Goal: Transaction & Acquisition: Book appointment/travel/reservation

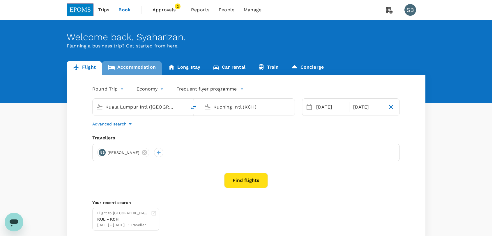
click at [134, 70] on link "Accommodation" at bounding box center [132, 68] width 60 height 14
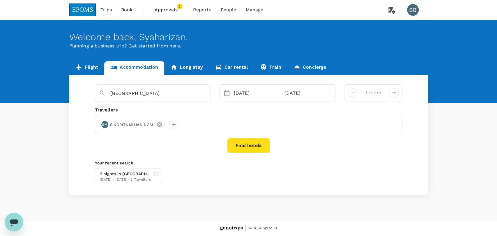
click at [158, 125] on icon at bounding box center [159, 124] width 5 height 5
click at [103, 123] on div at bounding box center [104, 124] width 9 height 9
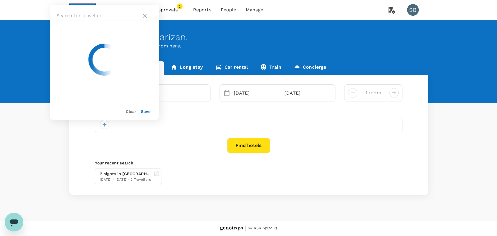
click at [91, 12] on input "text" at bounding box center [97, 15] width 83 height 9
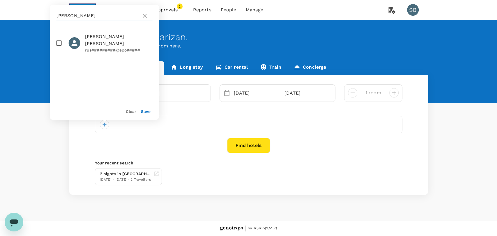
type input "mohamad rushdi"
click at [61, 42] on input "checkbox" at bounding box center [59, 43] width 12 height 12
checkbox input "true"
click at [144, 111] on button "Save" at bounding box center [146, 111] width 10 height 5
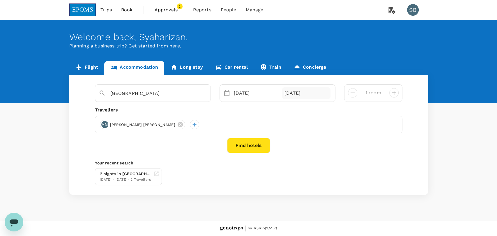
click at [295, 91] on div "10 Sep" at bounding box center [306, 93] width 48 height 12
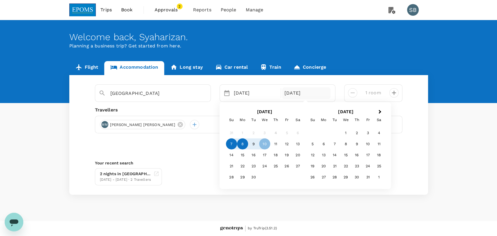
click at [241, 144] on div "8" at bounding box center [242, 143] width 11 height 11
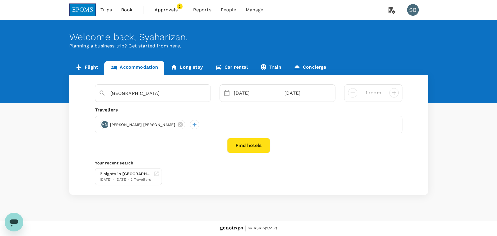
click at [235, 157] on div "Riverside Majestic Hotel 07 Sep Selected date: Monday, September 8th, 2025 08 S…" at bounding box center [248, 135] width 359 height 120
click at [249, 145] on button "Find hotels" at bounding box center [248, 145] width 43 height 15
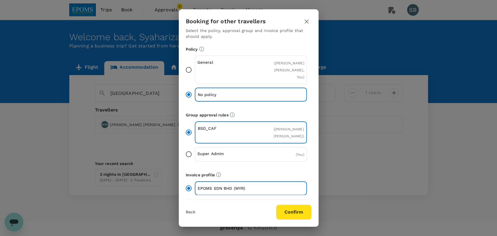
click at [283, 214] on button "Confirm" at bounding box center [294, 212] width 36 height 15
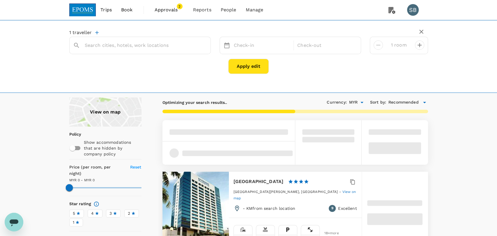
type input "[GEOGRAPHIC_DATA]"
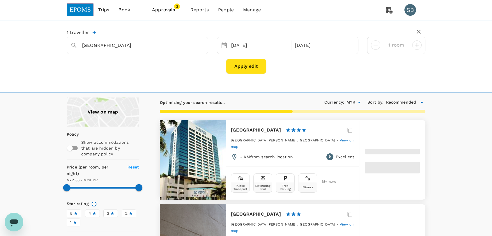
type input "716.02"
type input "86.42"
type input "716.42"
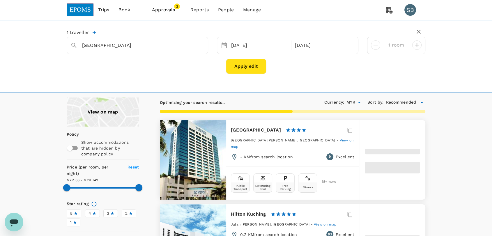
type input "66.42"
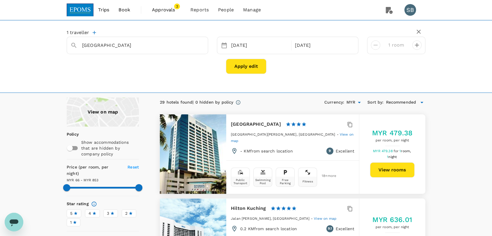
type input "852.42"
click at [253, 44] on div "07 Sep" at bounding box center [259, 45] width 61 height 11
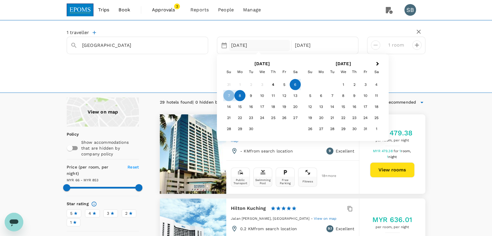
click at [296, 86] on div "6" at bounding box center [295, 84] width 11 height 11
click at [237, 96] on div "8" at bounding box center [239, 95] width 11 height 11
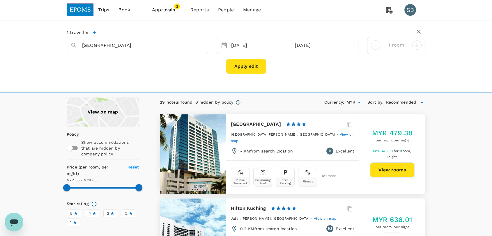
click at [193, 76] on div "1 traveller Riverside Majestic Hotel Selected date: Saturday, September 6th, 20…" at bounding box center [246, 52] width 359 height 54
click at [240, 63] on button "Apply edit" at bounding box center [246, 66] width 40 height 15
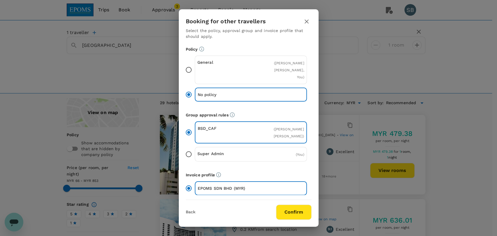
click at [295, 207] on button "Confirm" at bounding box center [294, 212] width 36 height 15
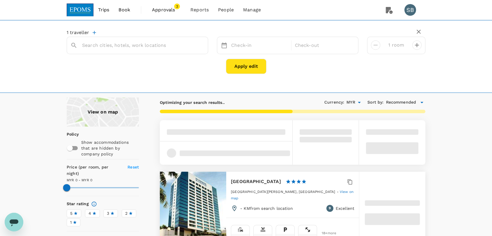
type input "[GEOGRAPHIC_DATA]"
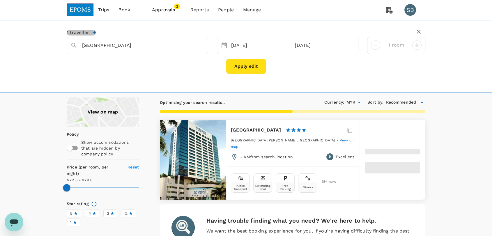
click at [95, 34] on icon "button" at bounding box center [94, 33] width 6 height 6
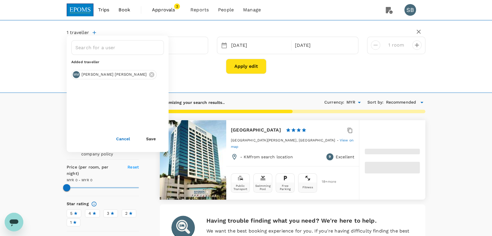
click at [239, 72] on button "Apply edit" at bounding box center [246, 66] width 40 height 15
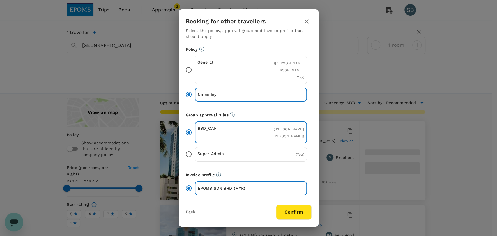
type input "811.32"
click at [304, 211] on button "Confirm" at bounding box center [294, 212] width 36 height 15
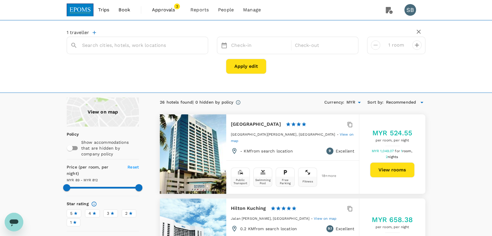
type input "Riverside Majestic Hotel"
type input "1646.32"
click at [95, 31] on icon "button" at bounding box center [94, 33] width 6 height 6
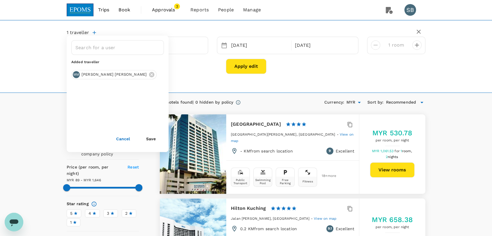
click at [193, 82] on div "1 traveller ​ Added traveller MM MOHAMAD RUSHDI MOHAMAD ROSLI Cancel Save River…" at bounding box center [246, 56] width 492 height 73
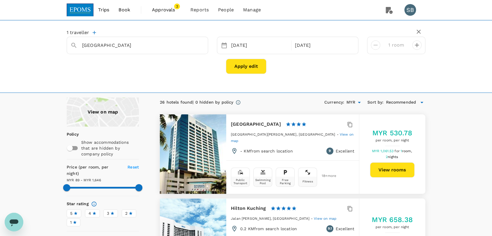
click at [400, 168] on button "View rooms" at bounding box center [392, 169] width 45 height 15
click at [387, 171] on button "View rooms" at bounding box center [392, 169] width 45 height 15
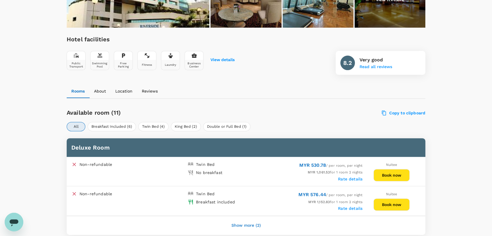
scroll to position [194, 0]
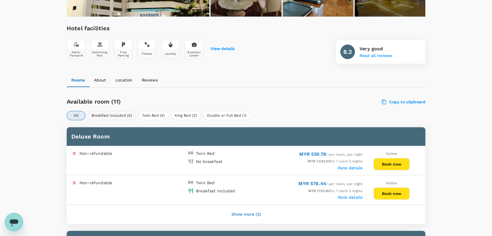
click at [122, 115] on button "Breakfast Included (6)" at bounding box center [112, 115] width 48 height 9
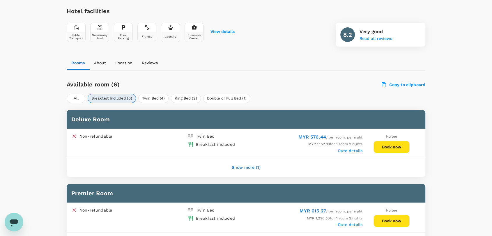
scroll to position [224, 0]
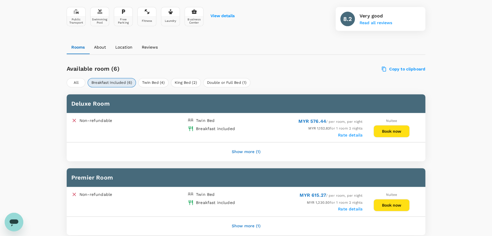
click at [248, 151] on button "Show more (1)" at bounding box center [246, 152] width 45 height 14
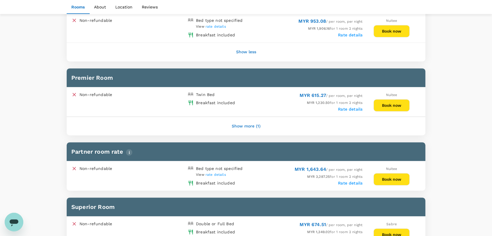
scroll to position [419, 0]
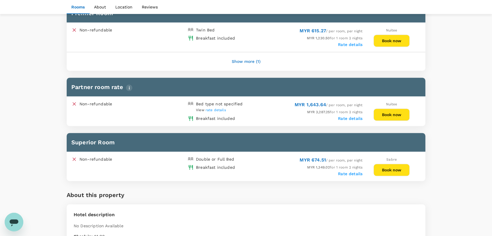
click at [401, 168] on button "Book now" at bounding box center [391, 170] width 36 height 12
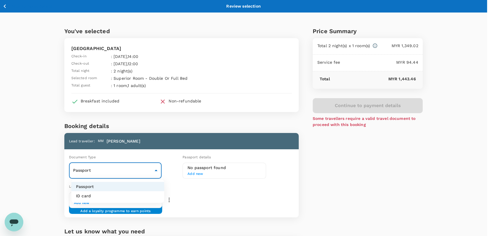
click at [142, 170] on body "Back to hotel details Review selection You've selected Riverside Majestic Hotel…" at bounding box center [246, 157] width 492 height 314
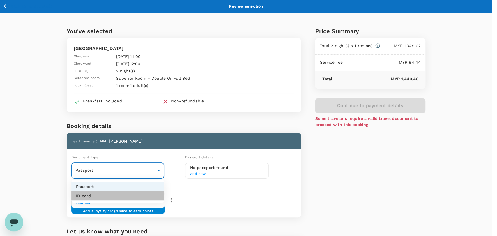
click at [137, 194] on li "ID card" at bounding box center [117, 195] width 93 height 9
type input "Id card"
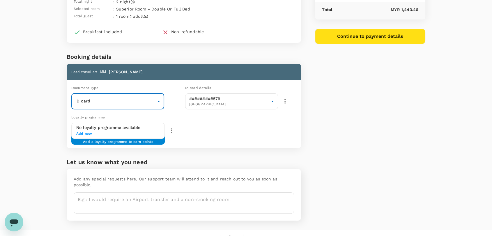
scroll to position [71, 0]
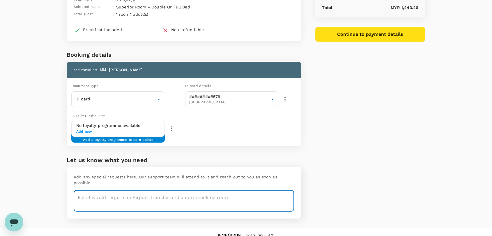
click at [154, 190] on textarea at bounding box center [184, 200] width 220 height 21
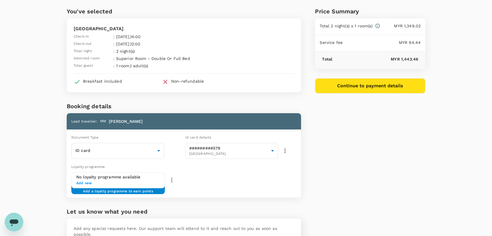
scroll to position [0, 0]
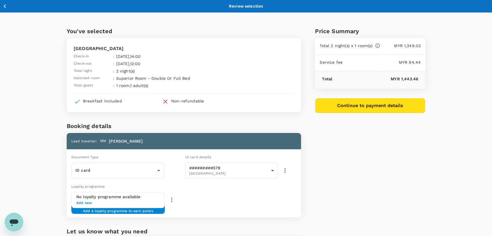
type textarea "Please change Service fee from 7% to analog+ Fee 9%"
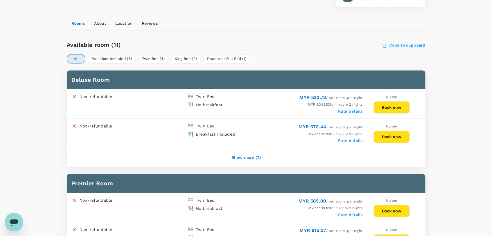
scroll to position [226, 0]
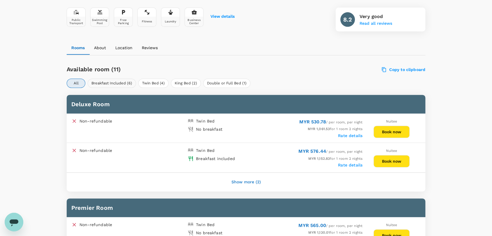
click at [115, 79] on button "Breakfast Included (6)" at bounding box center [112, 83] width 48 height 9
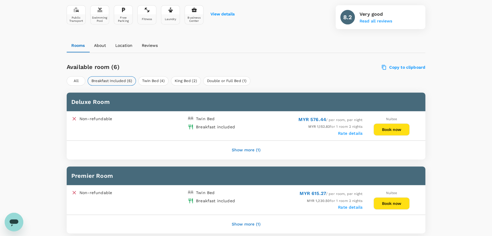
scroll to position [224, 0]
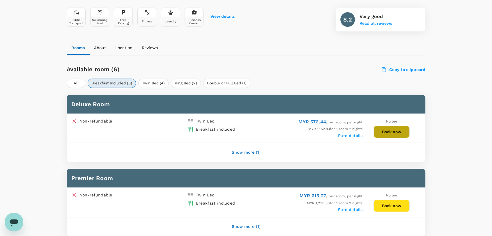
click at [385, 129] on button "Book now" at bounding box center [391, 132] width 36 height 12
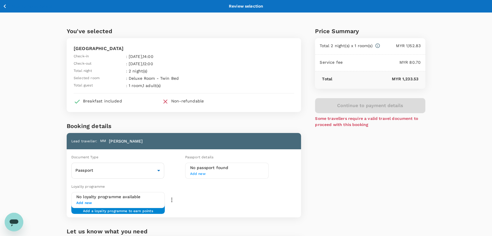
click at [18, 221] on icon "Open messaging window" at bounding box center [14, 222] width 9 height 7
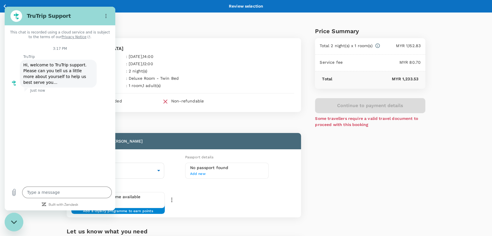
type textarea "x"
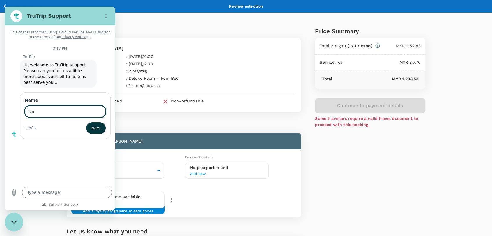
click at [65, 144] on div "This chat is recorded using a cloud service and is subject to the terms of our …" at bounding box center [60, 104] width 111 height 158
click at [79, 109] on input "iza" at bounding box center [65, 111] width 81 height 12
type input "izan"
click at [94, 125] on span "Next" at bounding box center [96, 128] width 10 height 7
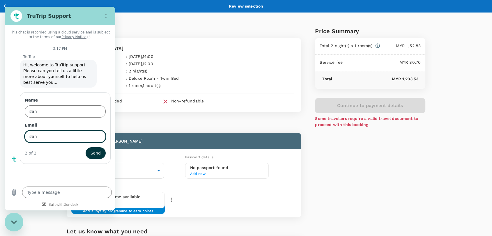
type input "izan@genotrips.com.my"
click at [76, 193] on textarea at bounding box center [67, 193] width 90 height 12
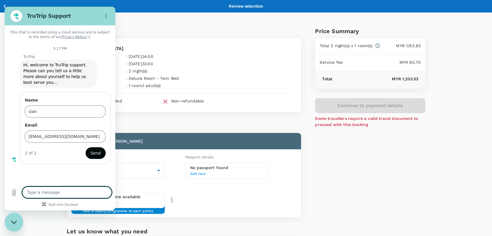
click at [100, 150] on span "Send" at bounding box center [96, 153] width 10 height 7
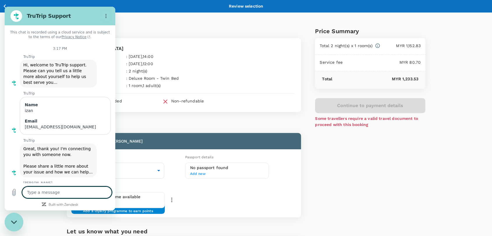
scroll to position [12, 0]
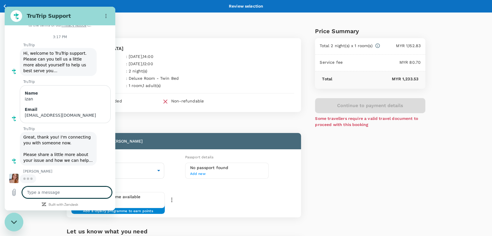
click at [58, 190] on textarea at bounding box center [67, 193] width 90 height 12
type textarea "x"
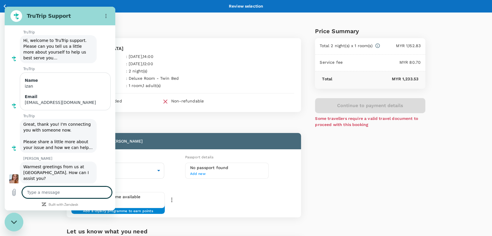
scroll to position [26, 0]
type textarea "H"
type textarea "x"
type textarea "Ha"
type textarea "x"
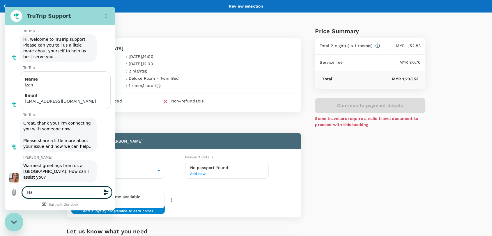
type textarea "Hai"
type textarea "x"
type textarea "Hai"
type textarea "x"
type textarea "Hai O"
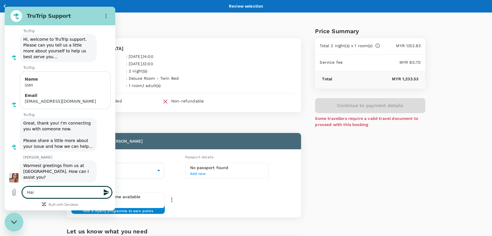
type textarea "x"
type textarea "Hai Ol"
type textarea "x"
type textarea "Hai Oli"
type textarea "x"
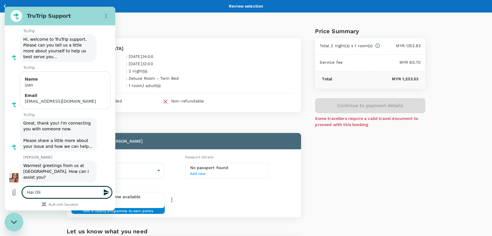
type textarea "Hai Oliv"
type textarea "x"
type textarea "Hai Olivi"
type textarea "x"
type textarea "Hai Olivia"
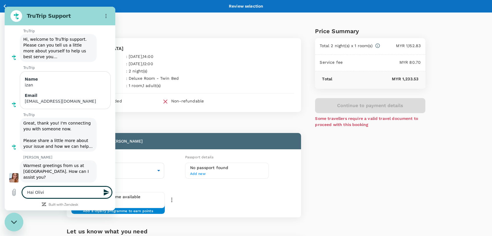
type textarea "x"
type textarea "Hai Olivia"
type textarea "x"
type textarea "Hai Olivia f"
type textarea "x"
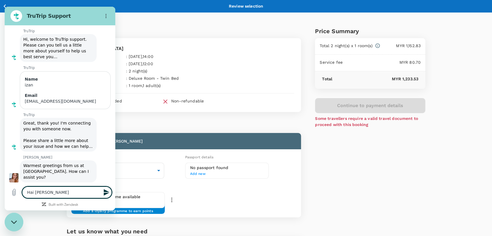
type textarea "Hai Olivia fr"
type textarea "x"
type textarea "Hai Olivia f"
type textarea "x"
type textarea "Hai Olivia fo"
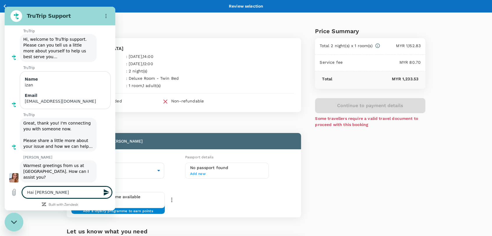
type textarea "x"
type textarea "Hai Olivia for"
type textarea "x"
type textarea "Hai Olivia for"
type textarea "x"
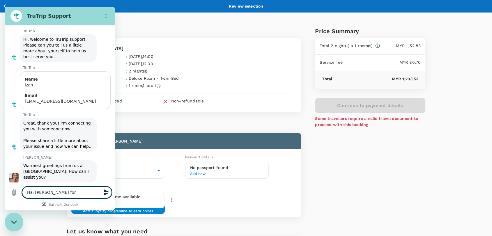
type textarea "Hai Olivia for t"
type textarea "x"
type textarea "Hai Olivia for th"
type textarea "x"
type textarea "Hai Olivia for thi"
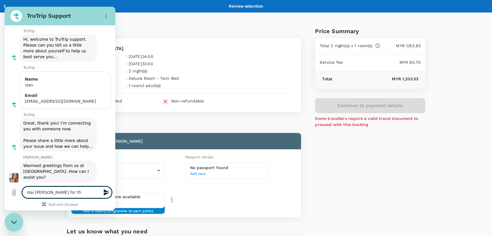
type textarea "x"
type textarea "Hai Olivia for this"
type textarea "x"
type textarea "Hai Olivia for this"
type textarea "x"
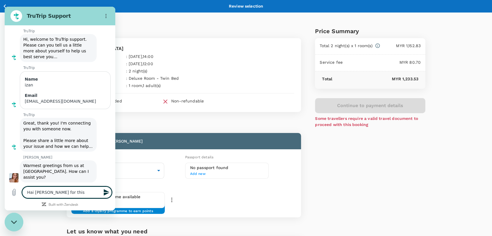
type textarea "Hai Olivia for this c"
type textarea "x"
type textarea "Hai Olivia for this ca"
type textarea "x"
type textarea "Hai Olivia for this cas"
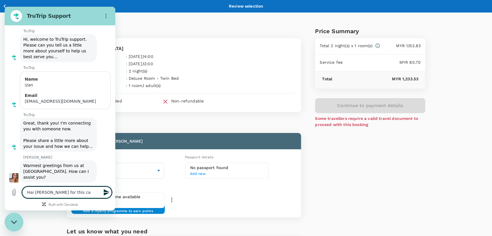
type textarea "x"
type textarea "Hai Olivia for this case"
type textarea "x"
type textarea "Hai Olivia for this case"
type textarea "x"
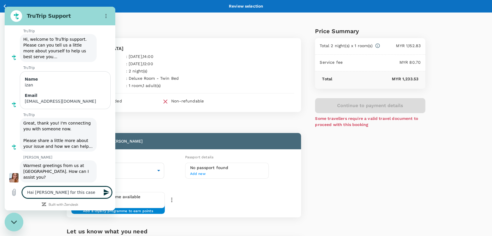
type textarea "Hai Olivia for this case n"
type textarea "x"
type textarea "Hai Olivia for this case nu"
type textarea "x"
type textarea "Hai Olivia for this case num"
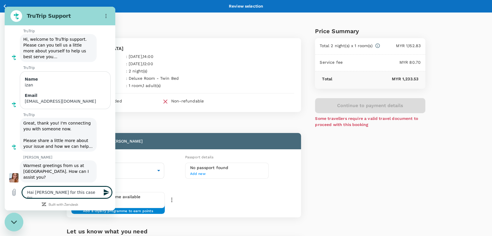
type textarea "x"
type textarea "Hai Olivia for this case nume"
type textarea "x"
type textarea "Hai Olivia for this case numer"
type textarea "x"
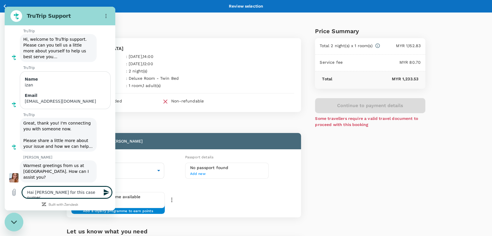
type textarea "Hai Olivia for this case numerb"
type textarea "x"
type textarea "Hai Olivia for this case numer"
type textarea "x"
type textarea "Hai Olivia for this case nume"
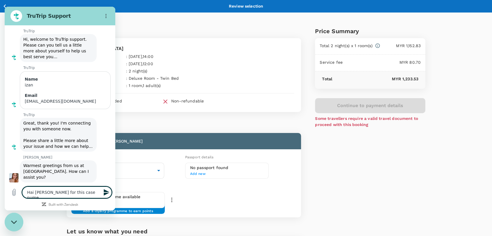
type textarea "x"
type textarea "Hai Olivia for this case num"
type textarea "x"
type textarea "Hai Olivia for this case numb"
type textarea "x"
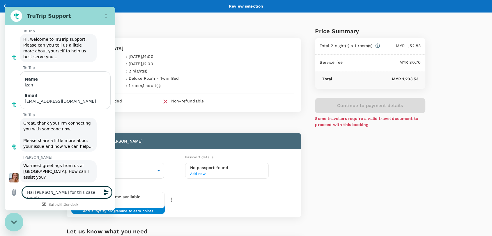
type textarea "Hai Olivia for this case numbe"
type textarea "x"
type textarea "Hai Olivia for this case number"
type textarea "x"
type textarea "Hai Olivia for this case number"
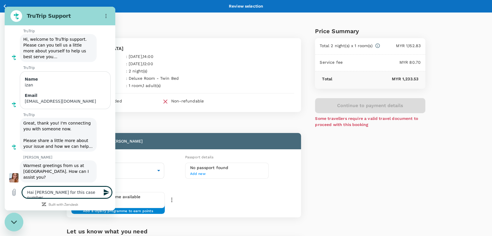
type textarea "x"
paste textarea "172827"
type textarea "Hai Olivia for this case number 172827"
type textarea "x"
type textarea "Hai Olivia for this case number 172827"
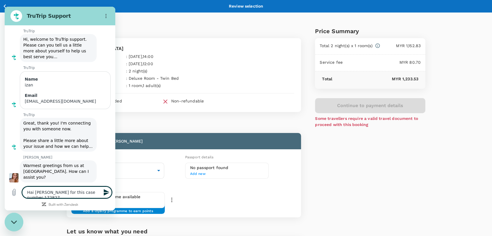
type textarea "x"
type textarea "Hai Olivia for this case number 172827 y"
type textarea "x"
type textarea "Hai Olivia for this case number 172827 yo"
type textarea "x"
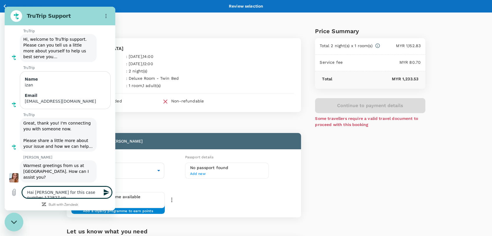
type textarea "Hai Olivia for this case number 172827 you"
type textarea "x"
type textarea "Hai Olivia for this case number 172827 you"
type textarea "x"
type textarea "Hai Olivia for this case number 172827 you a"
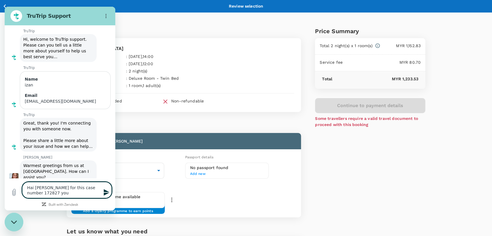
type textarea "x"
type textarea "Hai Olivia for this case number 172827 you al"
type textarea "x"
type textarea "Hai Olivia for this case number 172827 you alr"
type textarea "x"
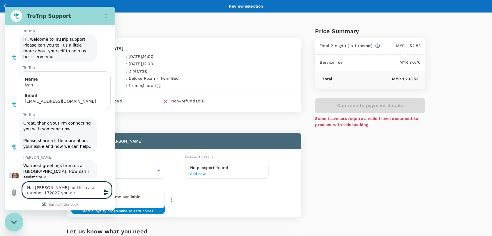
type textarea "Hai Olivia for this case number 172827 you alre"
type textarea "x"
type textarea "Hai Olivia for this case number 172827 you alrea"
type textarea "x"
type textarea "Hai Olivia for this case number 172827 you alread"
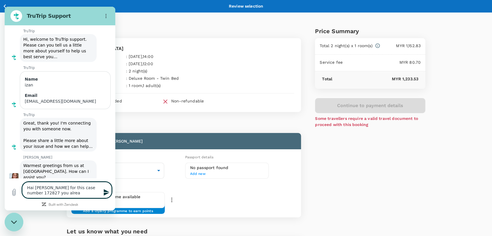
type textarea "x"
type textarea "Hai Olivia for this case number 172827 you already"
type textarea "x"
type textarea "Hai Olivia for this case number 172827 you already"
type textarea "x"
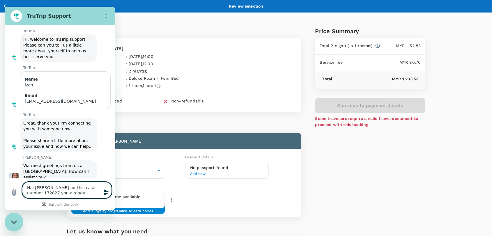
type textarea "Hai Olivia for this case number 172827 you already b"
type textarea "x"
type textarea "Hai Olivia for this case number 172827 you already bo"
type textarea "x"
type textarea "Hai Olivia for this case number 172827 you already boo"
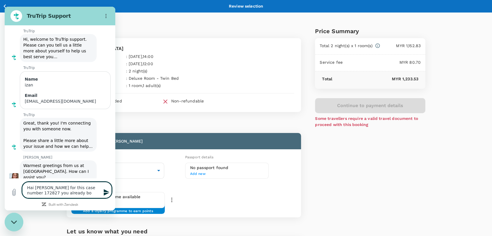
type textarea "x"
type textarea "Hai Olivia for this case number 172827 you already bo"
type textarea "x"
type textarea "Hai Olivia for this case number 172827 you already b"
type textarea "x"
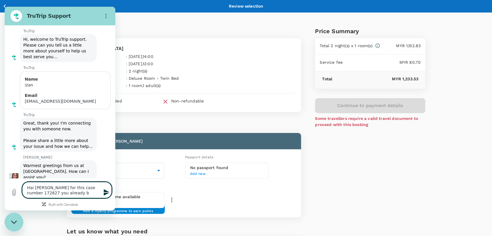
type textarea "Hai Olivia for this case number 172827 you already bo"
type textarea "x"
type textarea "Hai Olivia for this case number 172827 you already boo"
type textarea "x"
type textarea "Hai Olivia for this case number 172827 you already book"
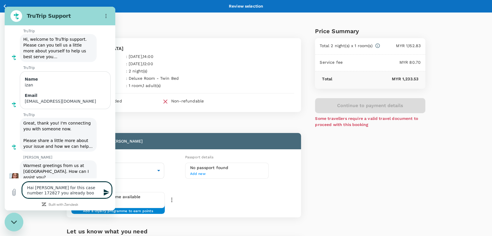
type textarea "x"
type textarea "Hai Olivia for this case number 172827 you already book"
type textarea "x"
type textarea "Hai Olivia for this case number 172827 you already book t"
type textarea "x"
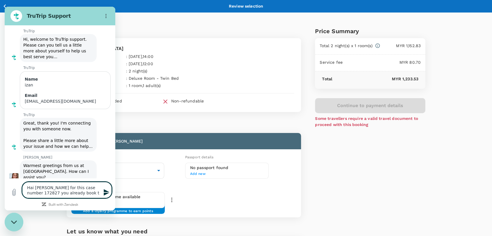
type textarea "Hai Olivia for this case number 172827 you already book th"
type textarea "x"
type textarea "Hai Olivia for this case number 172827 you already book the"
type textarea "x"
type textarea "Hai Olivia for this case number 172827 you already book the"
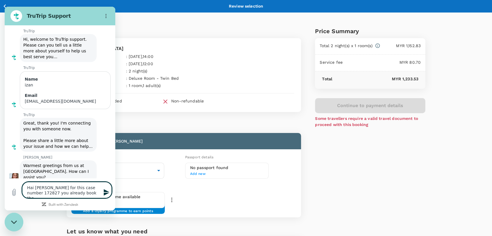
type textarea "x"
type textarea "Hai Olivia for this case number 172827 you already book the r"
type textarea "x"
type textarea "Hai Olivia for this case number 172827 you already book the ro"
type textarea "x"
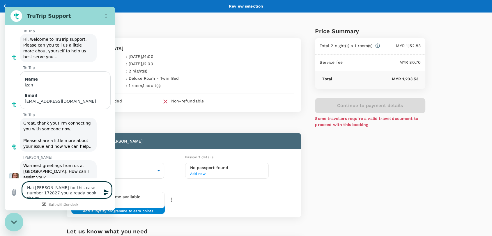
type textarea "Hai Olivia for this case number 172827 you already book the roo"
type textarea "x"
type textarea "Hai Olivia for this case number 172827 you already book the room"
type textarea "x"
type textarea "Hai Olivia for this case number 172827 you already book the room?"
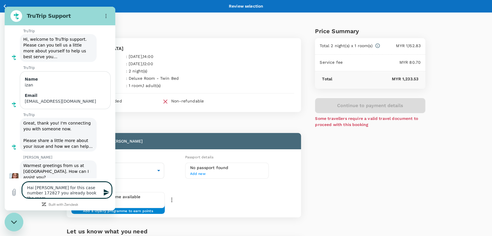
type textarea "x"
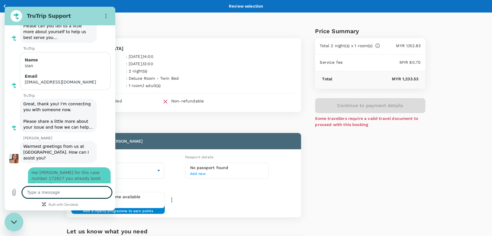
type textarea "x"
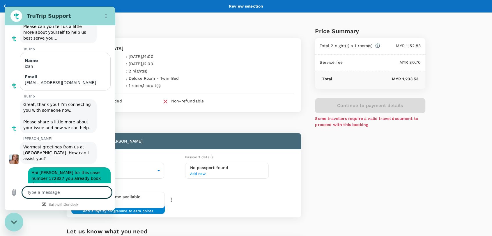
scroll to position [45, 0]
click at [58, 190] on textarea at bounding box center [67, 193] width 90 height 12
type textarea "i"
type textarea "x"
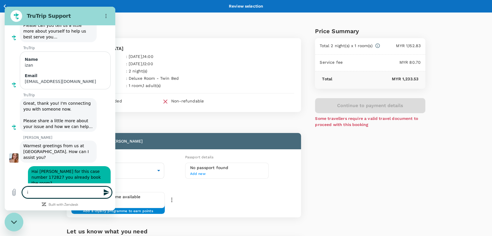
type textarea "if"
type textarea "x"
type textarea "if"
type textarea "x"
type textarea "if n"
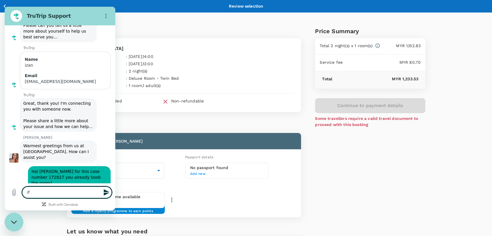
type textarea "x"
type textarea "if no"
type textarea "x"
type textarea "if not"
type textarea "x"
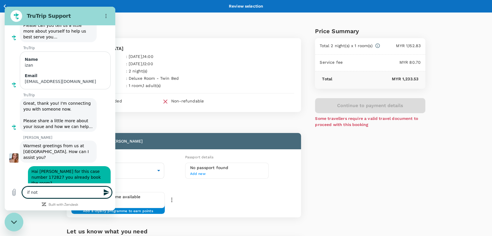
type textarea "if not"
type textarea "x"
type textarea "if not c"
type textarea "x"
type textarea "if not ca"
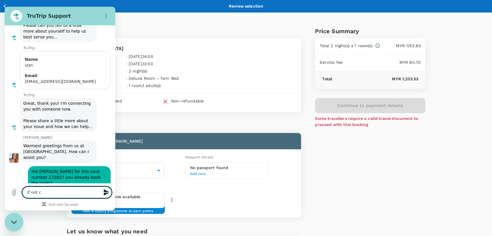
type textarea "x"
type textarea "if not can"
type textarea "x"
type textarea "if not can"
type textarea "x"
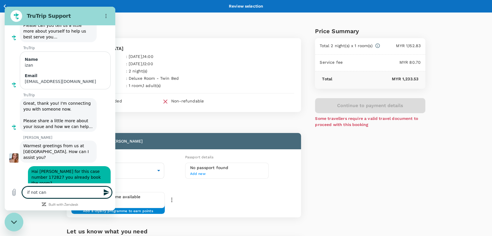
type textarea "if not can y"
type textarea "x"
type textarea "if not can yo"
type textarea "x"
type textarea "if not can you"
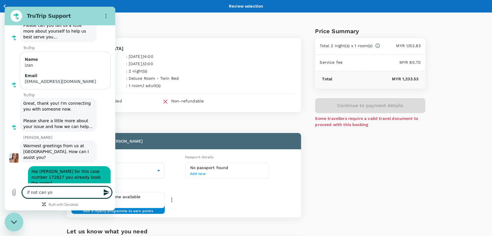
type textarea "x"
type textarea "if not can you"
type textarea "x"
type textarea "if not can you h"
type textarea "x"
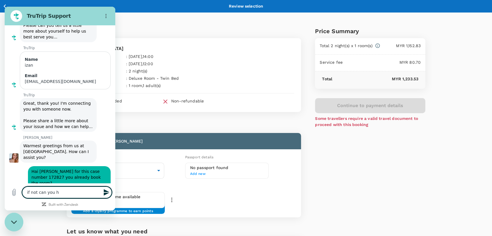
type textarea "if not can you ho"
type textarea "x"
type textarea "if not can you hol"
type textarea "x"
type textarea "if not can you hold"
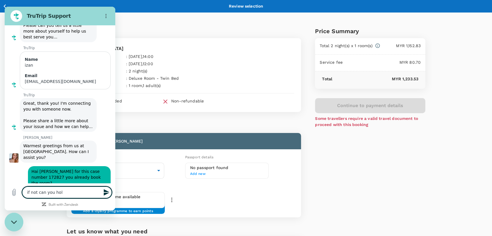
type textarea "x"
type textarea "if not can you hold?"
type textarea "x"
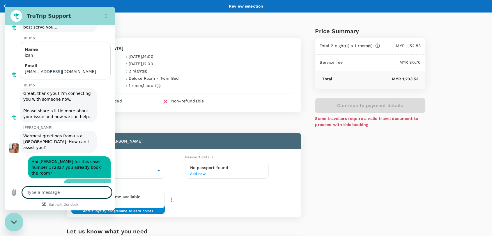
type textarea "x"
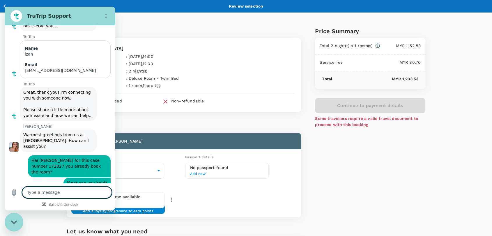
type textarea "s"
type textarea "x"
type textarea "sa"
type textarea "x"
type textarea "sam"
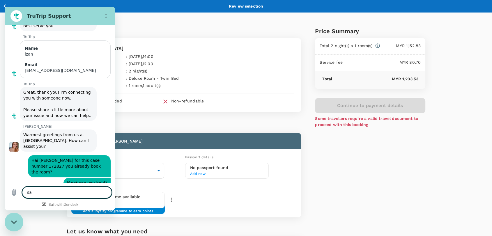
type textarea "x"
type textarea "same"
type textarea "x"
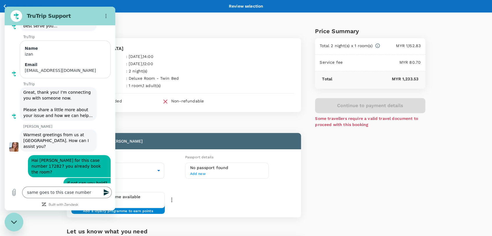
scroll to position [68, 0]
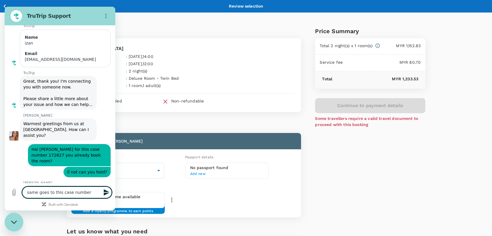
paste textarea "172826"
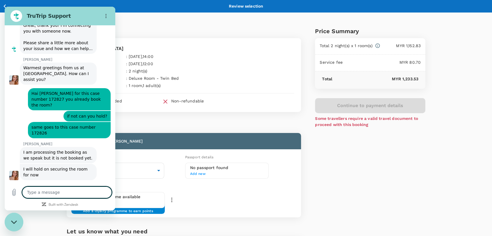
scroll to position [151, 0]
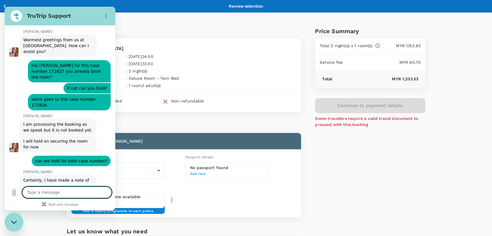
click at [73, 187] on textarea at bounding box center [67, 193] width 90 height 12
click at [71, 194] on textarea at bounding box center [67, 193] width 90 height 12
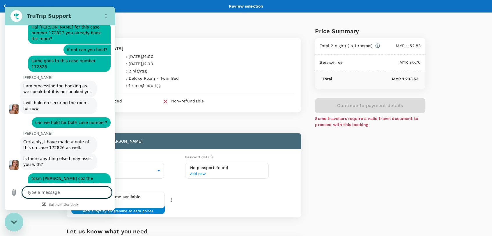
scroll to position [191, 0]
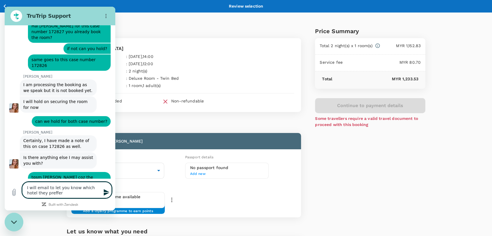
click at [42, 194] on textarea "I will email to let you know which hotel they preffer" at bounding box center [67, 190] width 90 height 16
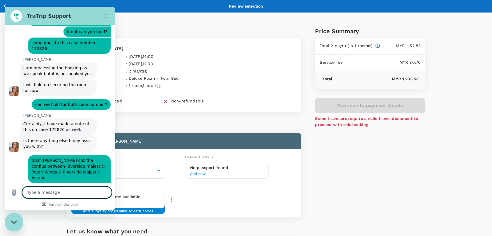
scroll to position [219, 0]
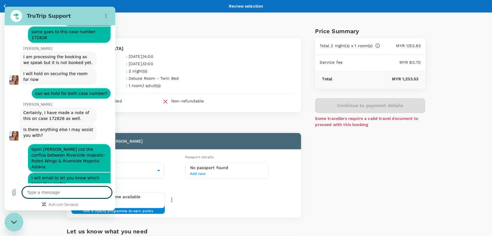
click at [42, 190] on textarea at bounding box center [67, 193] width 90 height 12
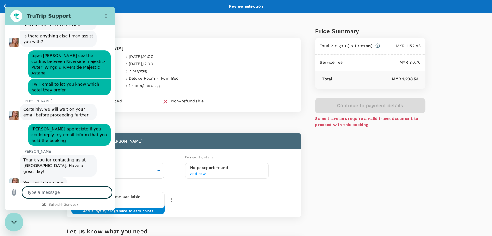
scroll to position [314, 0]
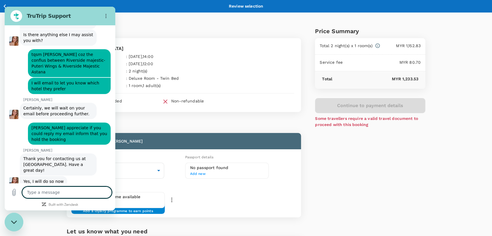
click at [15, 226] on div "Close messaging window" at bounding box center [13, 221] width 17 height 17
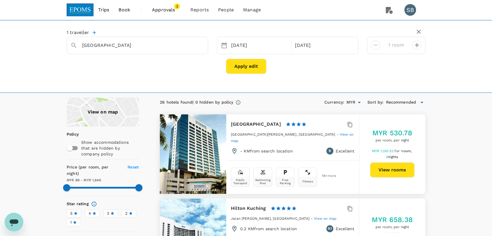
click at [90, 9] on img at bounding box center [80, 9] width 27 height 13
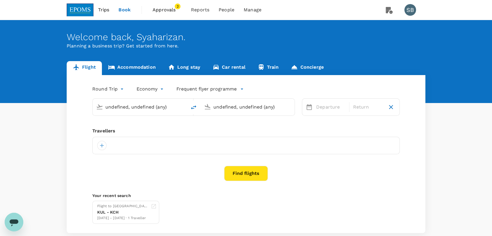
type input "Kuala Lumpur Intl (KUL)"
type input "Kuching Intl (KCH)"
click at [123, 67] on link "Accommodation" at bounding box center [132, 68] width 60 height 14
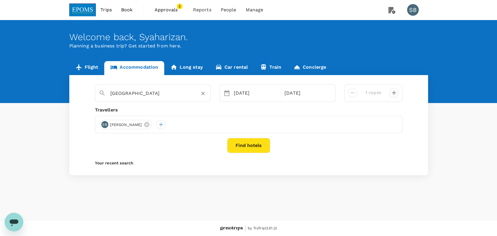
click at [169, 92] on input "[GEOGRAPHIC_DATA]" at bounding box center [150, 93] width 80 height 9
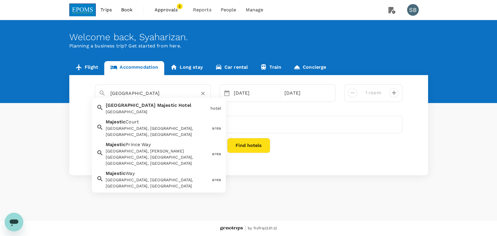
click at [169, 92] on input "[GEOGRAPHIC_DATA]" at bounding box center [150, 93] width 80 height 9
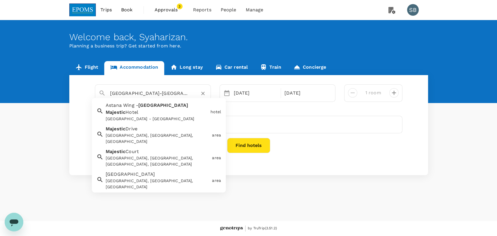
click at [172, 116] on div "Astana Wing - Riverside Majestic Hotel" at bounding box center [157, 119] width 102 height 6
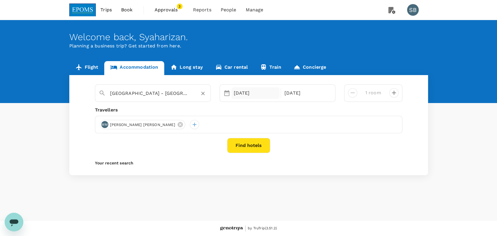
type input "Astana Wing - Riverside Majestic Hotel"
click at [244, 93] on div "06 Sep" at bounding box center [255, 93] width 48 height 12
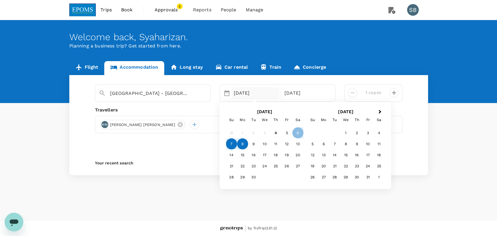
click at [232, 147] on div "7" at bounding box center [231, 143] width 11 height 11
click at [253, 146] on div "9" at bounding box center [253, 143] width 11 height 11
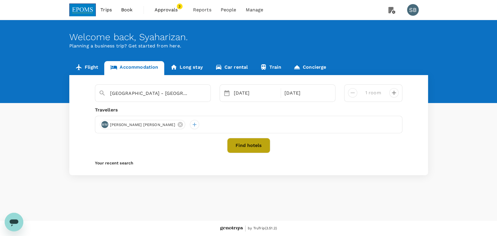
click at [260, 145] on button "Find hotels" at bounding box center [248, 145] width 43 height 15
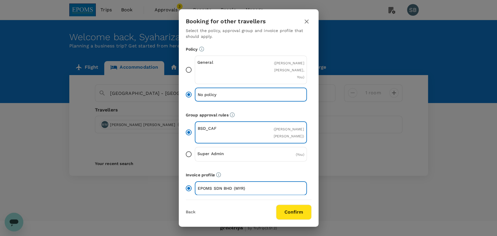
click at [288, 212] on button "Confirm" at bounding box center [294, 212] width 36 height 15
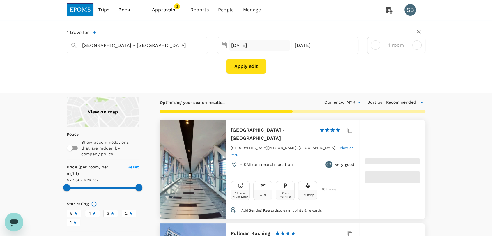
click at [238, 45] on div "07 Sep" at bounding box center [259, 45] width 61 height 11
click at [425, 73] on div "Apply edit" at bounding box center [246, 66] width 359 height 15
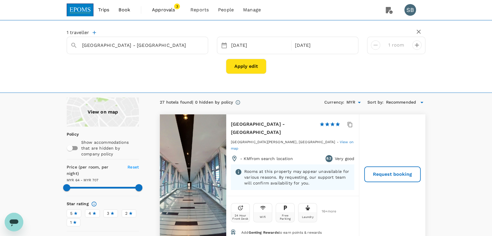
type input "706.57"
click at [94, 33] on icon "button" at bounding box center [94, 32] width 3 height 3
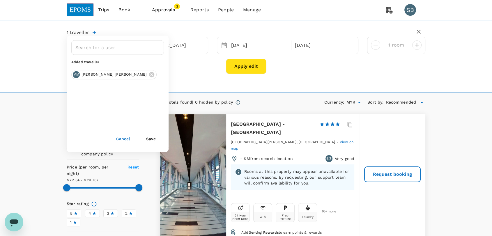
click at [193, 71] on div "Apply edit" at bounding box center [246, 66] width 359 height 15
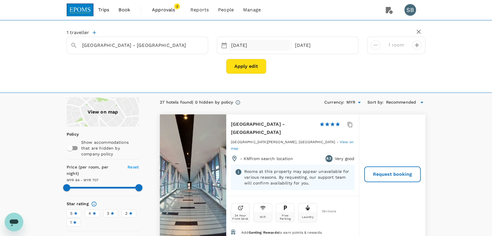
click at [247, 47] on div "07 Sep" at bounding box center [259, 45] width 61 height 11
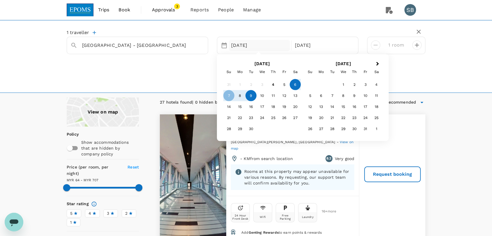
click at [293, 87] on div "6" at bounding box center [295, 84] width 11 height 11
click at [241, 96] on div "8" at bounding box center [239, 95] width 11 height 11
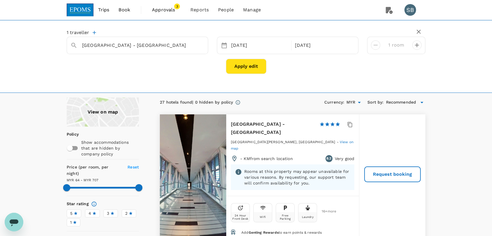
click at [245, 68] on button "Apply edit" at bounding box center [246, 66] width 40 height 15
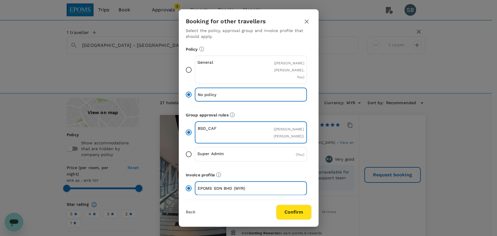
click at [299, 212] on button "Confirm" at bounding box center [294, 212] width 36 height 15
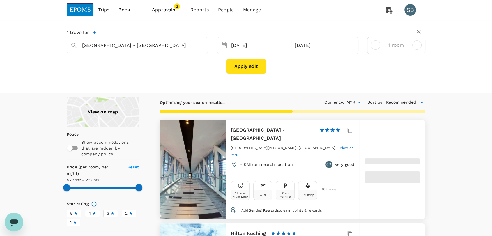
type input "811.27"
type input "102.15"
type input "812.15"
type input "94.15"
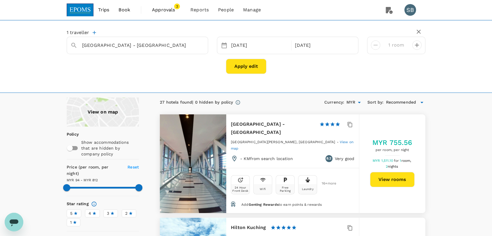
click at [398, 180] on button "View rooms" at bounding box center [392, 179] width 45 height 15
type input "812.15"
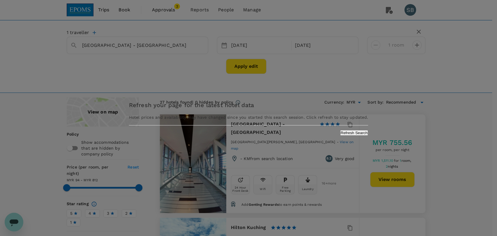
click at [340, 136] on button "Refresh Search" at bounding box center [354, 133] width 28 height 6
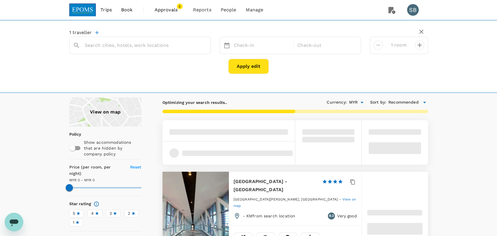
type input "[GEOGRAPHIC_DATA] - [GEOGRAPHIC_DATA]"
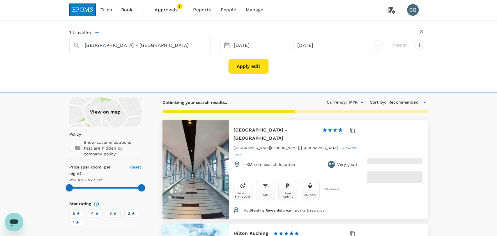
type input "812.29"
type input "102.16"
type input "812.16"
type input "94.16"
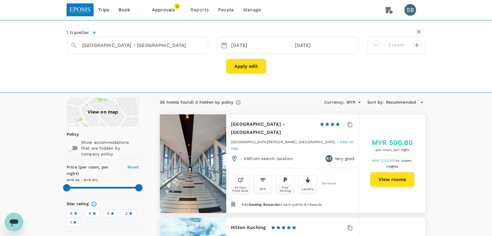
type input "812.16"
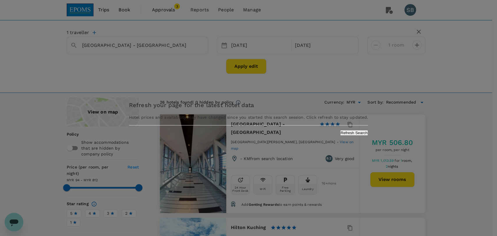
click at [340, 136] on button "Refresh Search" at bounding box center [354, 133] width 28 height 6
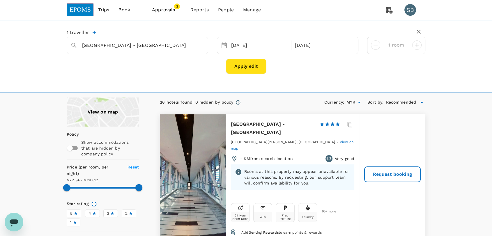
type input "811.09"
click at [95, 33] on icon "button" at bounding box center [94, 32] width 3 height 3
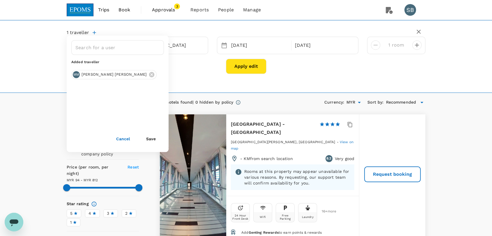
click at [405, 198] on div "Request booking" at bounding box center [392, 177] width 66 height 127
click at [396, 170] on button "Request booking" at bounding box center [392, 174] width 56 height 15
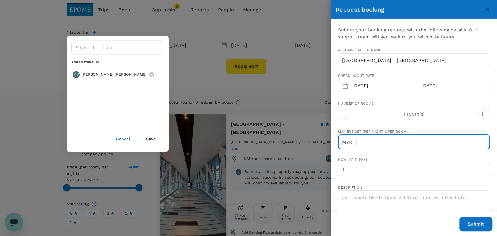
click at [381, 139] on input "text" at bounding box center [425, 142] width 129 height 15
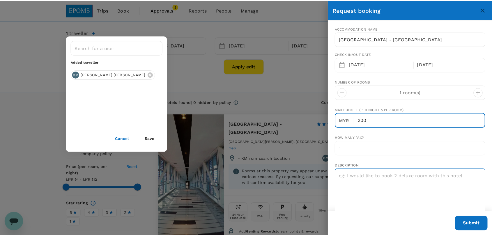
scroll to position [32, 0]
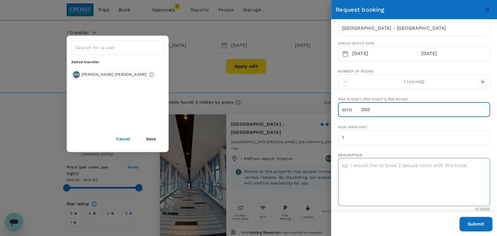
type input "200"
click at [374, 163] on textarea at bounding box center [414, 182] width 152 height 48
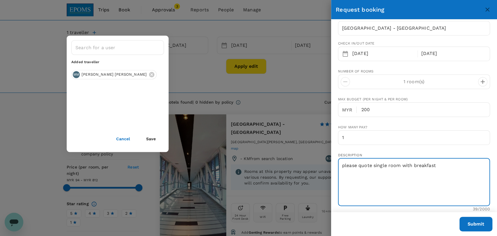
type textarea "please quote single room with breakfast"
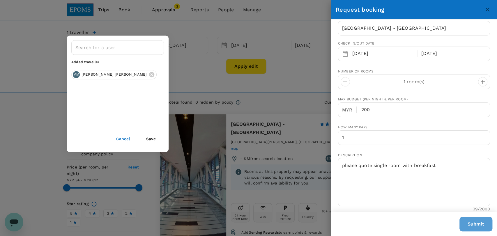
click at [470, 228] on button "Submit" at bounding box center [475, 224] width 33 height 15
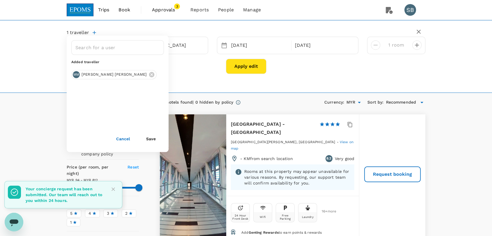
click at [195, 77] on div "1 traveller ​ Added traveller MM MOHAMAD RUSHDI MOHAMAD ROSLI Cancel Save Astan…" at bounding box center [246, 52] width 359 height 54
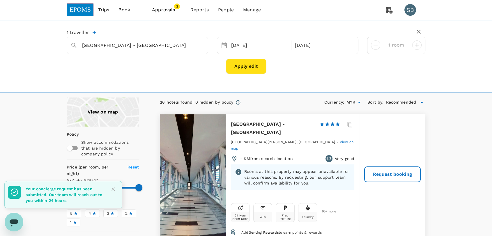
click at [88, 10] on img at bounding box center [80, 9] width 27 height 13
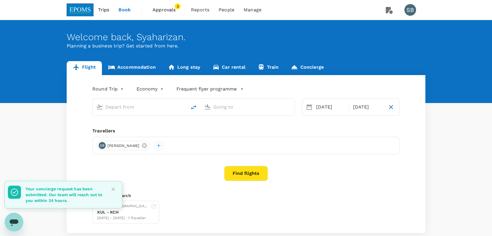
type input "Kuala Lumpur Intl (KUL)"
type input "Kuching Intl (KCH)"
type input "Kuala Lumpur Intl (KUL)"
type input "Kuching Intl (KCH)"
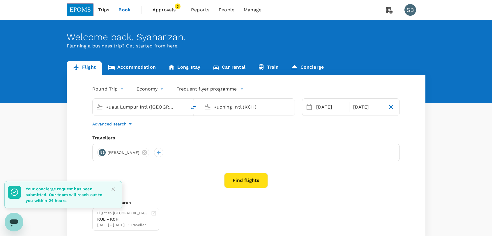
click at [151, 66] on link "Accommodation" at bounding box center [132, 68] width 60 height 14
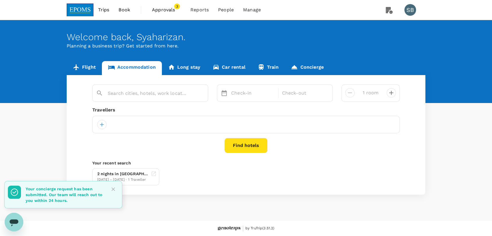
type input "[GEOGRAPHIC_DATA] - [GEOGRAPHIC_DATA]"
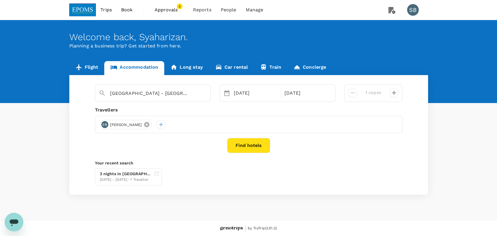
click at [149, 126] on icon at bounding box center [146, 124] width 5 height 5
click at [183, 125] on icon at bounding box center [180, 124] width 6 height 6
click at [106, 123] on div at bounding box center [104, 124] width 9 height 9
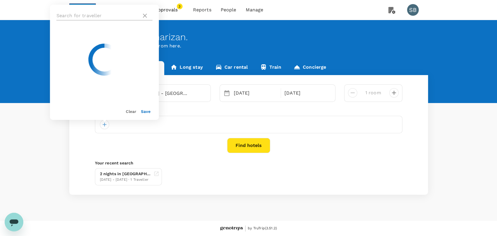
click at [85, 16] on input "text" at bounding box center [97, 15] width 83 height 9
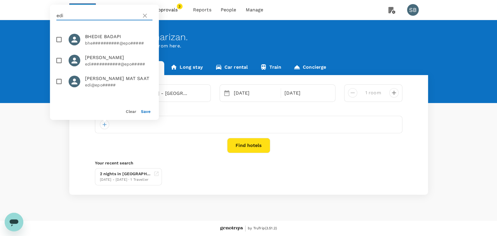
type input "edi"
click at [58, 82] on input "checkbox" at bounding box center [59, 81] width 12 height 12
checkbox input "true"
click at [77, 17] on input "edi" at bounding box center [97, 15] width 83 height 9
type input "e"
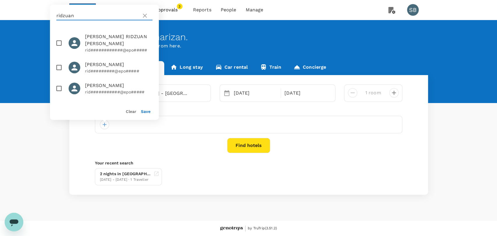
type input "ridzuan"
click at [61, 88] on input "checkbox" at bounding box center [59, 88] width 12 height 12
checkbox input "true"
drag, startPoint x: 75, startPoint y: 17, endPoint x: 43, endPoint y: 17, distance: 31.7
click at [43, 17] on div "Trips Book Approvals 3 Reports People Manage SB Welcome back , Syaharizan . Pla…" at bounding box center [248, 118] width 497 height 236
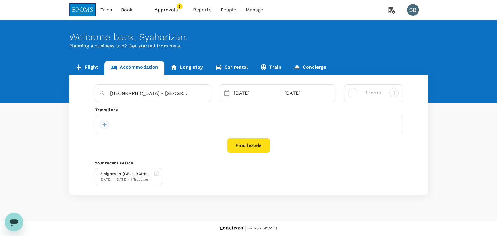
click at [105, 128] on div at bounding box center [104, 124] width 9 height 9
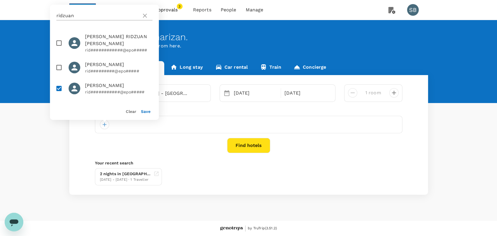
click at [75, 15] on input "ridzuan" at bounding box center [97, 15] width 83 height 9
type input "r"
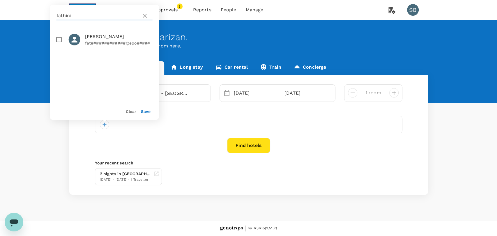
type input "fathini"
click at [58, 43] on input "checkbox" at bounding box center [59, 39] width 12 height 12
checkbox input "true"
click at [145, 112] on button "Save" at bounding box center [146, 111] width 10 height 5
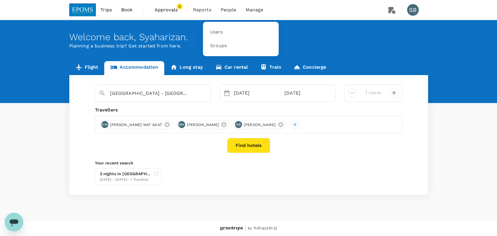
click at [225, 6] on li "People" at bounding box center [228, 10] width 25 height 20
click at [221, 31] on span "Users" at bounding box center [216, 32] width 13 height 7
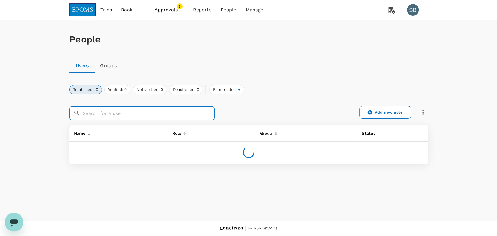
click at [174, 109] on input "text" at bounding box center [149, 113] width 132 height 15
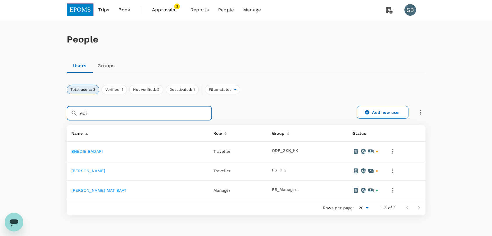
type input "edi"
click at [111, 191] on link "EDI HERMEE MAT SAAT" at bounding box center [98, 190] width 55 height 5
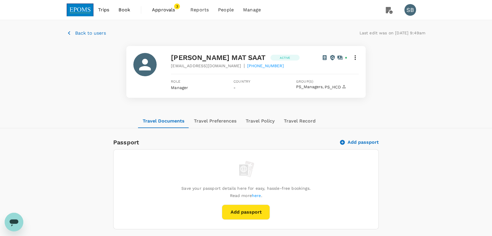
click at [100, 33] on p "Back to users" at bounding box center [90, 33] width 31 height 7
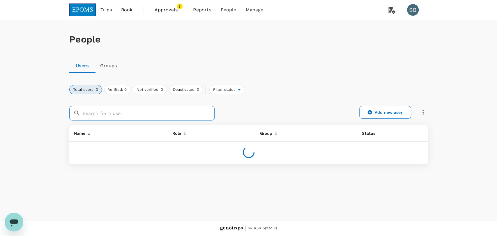
click at [127, 111] on input "text" at bounding box center [149, 113] width 132 height 15
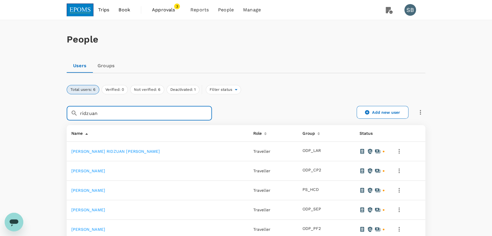
type input "ridzuan"
click at [105, 190] on link "MOHD RIDZUAN HASSAN" at bounding box center [88, 190] width 34 height 5
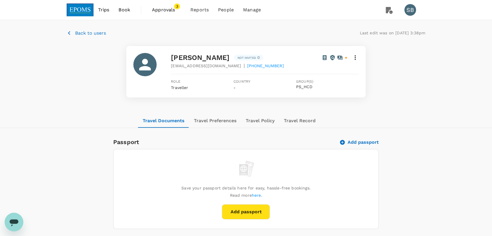
click at [81, 34] on p "Back to users" at bounding box center [90, 33] width 31 height 7
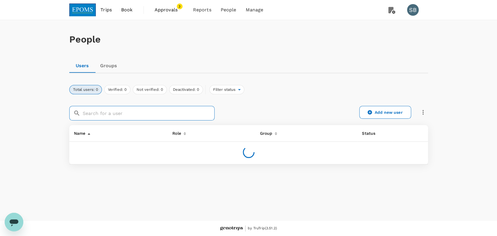
click at [105, 114] on input "text" at bounding box center [149, 113] width 132 height 15
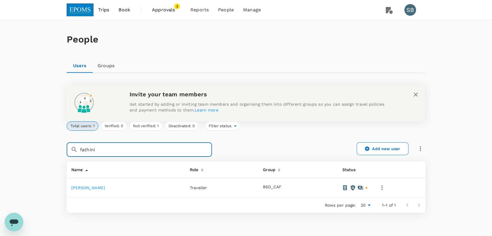
type input "fathini"
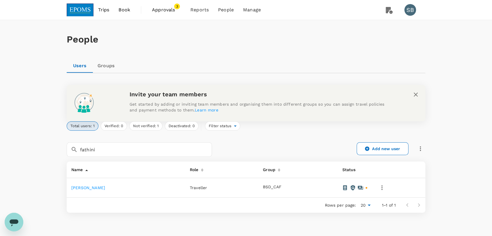
click at [102, 189] on link "NURUL FATHINI BINTI ZULKIFLI" at bounding box center [88, 187] width 34 height 5
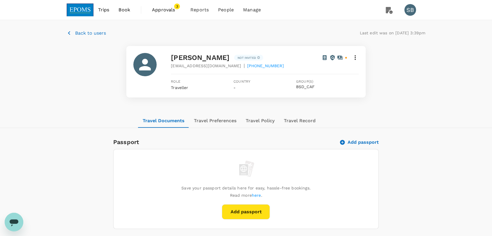
drag, startPoint x: 75, startPoint y: 10, endPoint x: 69, endPoint y: 1, distance: 10.7
click at [75, 10] on img at bounding box center [80, 9] width 27 height 13
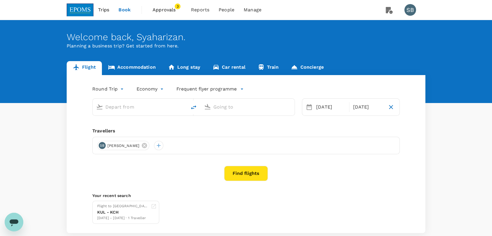
type input "Kuala Lumpur Intl (KUL)"
type input "Kuching Intl (KCH)"
type input "Kuala Lumpur Intl (KUL)"
type input "Kuching Intl (KCH)"
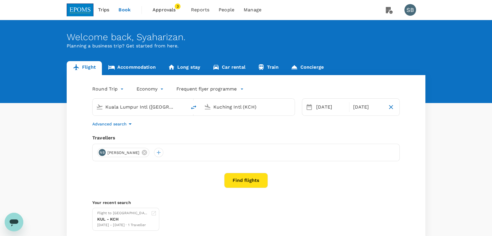
click at [143, 65] on link "Accommodation" at bounding box center [132, 68] width 60 height 14
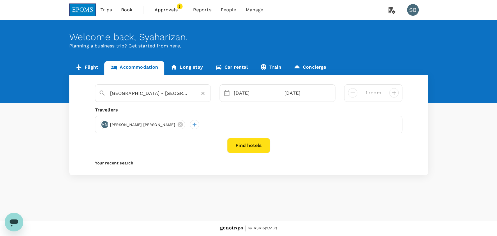
click at [202, 94] on icon "Clear" at bounding box center [202, 93] width 3 height 3
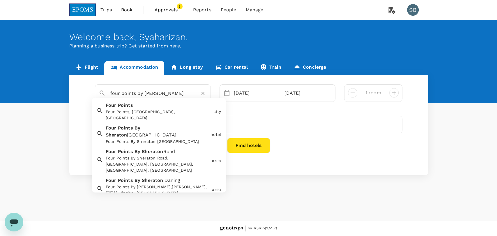
type input "four points by sheraton"
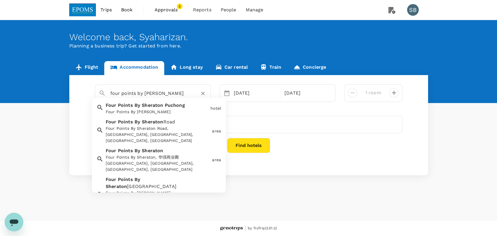
click at [178, 108] on span "Puchong" at bounding box center [175, 106] width 20 height 6
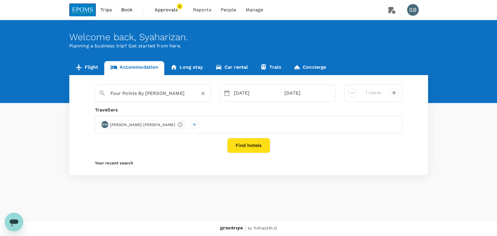
type input "Four Points By Sheraton Puchong"
click at [289, 93] on div "08 Sep" at bounding box center [306, 93] width 48 height 12
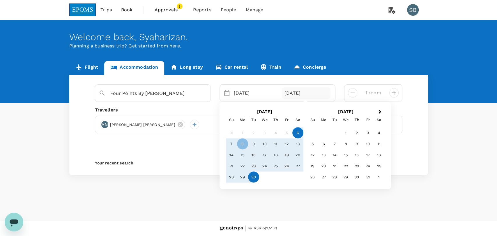
click at [256, 177] on div "30" at bounding box center [253, 176] width 11 height 11
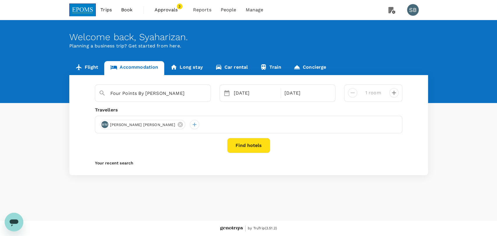
click at [247, 145] on button "Find hotels" at bounding box center [248, 145] width 43 height 15
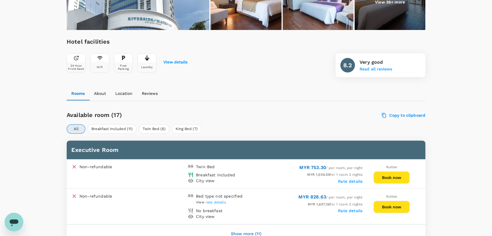
scroll to position [194, 0]
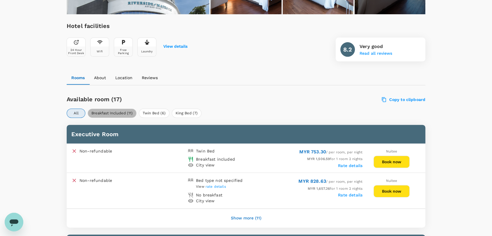
click at [100, 115] on button "Breakfast Included (11)" at bounding box center [112, 113] width 49 height 9
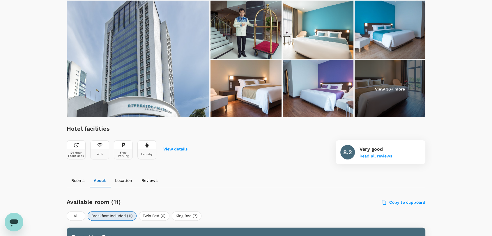
scroll to position [32, 0]
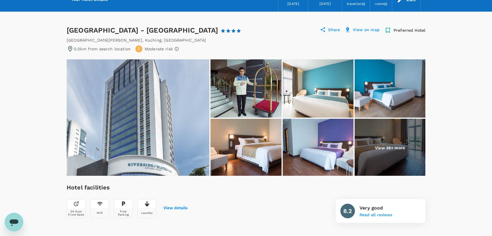
click at [147, 139] on img at bounding box center [138, 117] width 143 height 116
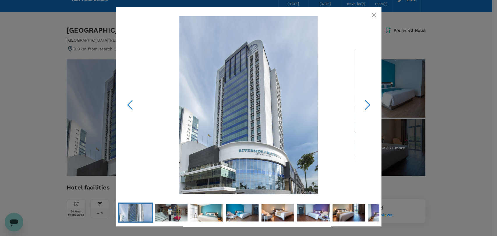
click at [371, 15] on icon "button" at bounding box center [373, 15] width 7 height 7
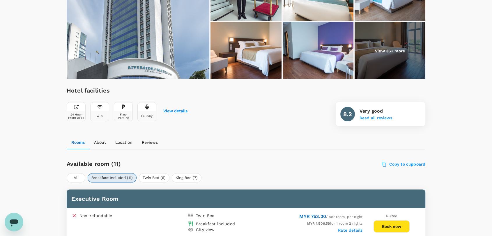
scroll to position [0, 0]
